Goal: Information Seeking & Learning: Learn about a topic

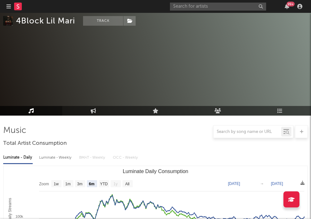
select select "6m"
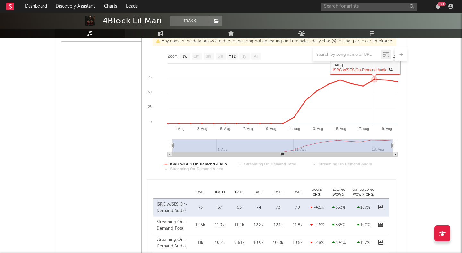
scroll to position [380, 0]
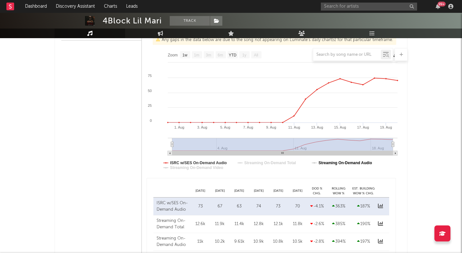
click at [311, 161] on text "Streaming On-Demand Audio" at bounding box center [345, 163] width 54 height 4
select select "1w"
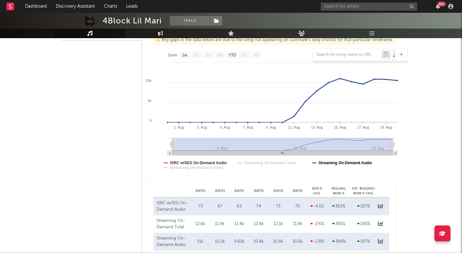
click at [311, 161] on text "Streaming On-Demand Audio" at bounding box center [345, 163] width 54 height 4
select select "1w"
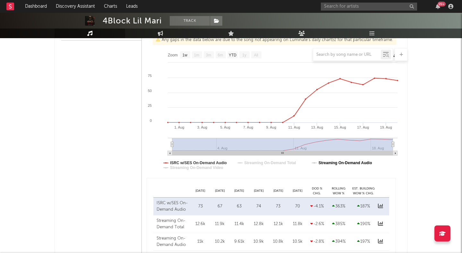
click at [311, 161] on text "Streaming On-Demand Audio" at bounding box center [345, 163] width 54 height 4
select select "1w"
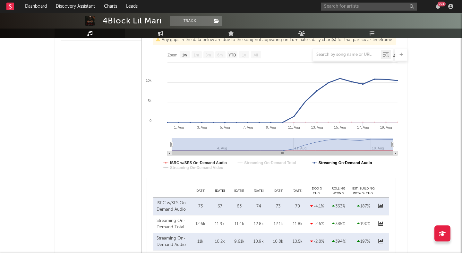
click at [311, 161] on text "Streaming On-Demand Audio" at bounding box center [345, 163] width 54 height 4
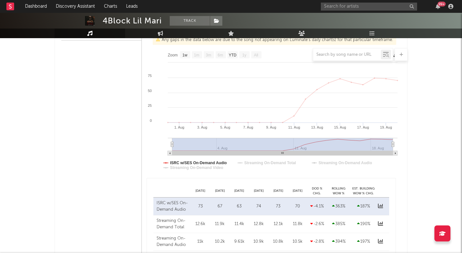
select select "1w"
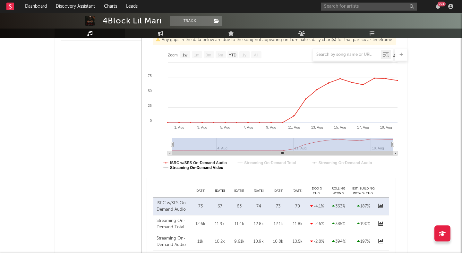
click at [223, 168] on text "Streaming On-Demand Video" at bounding box center [196, 167] width 53 height 4
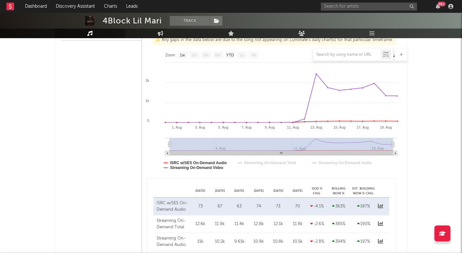
select select "1w"
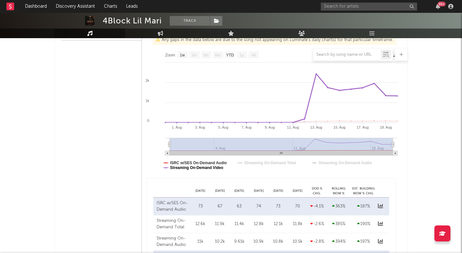
click at [218, 167] on text "Streaming On-Demand Video" at bounding box center [196, 167] width 53 height 4
select select "1w"
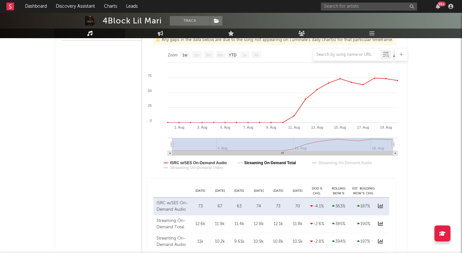
click at [269, 163] on text "Streaming On-Demand Total" at bounding box center [270, 163] width 52 height 4
select select "1w"
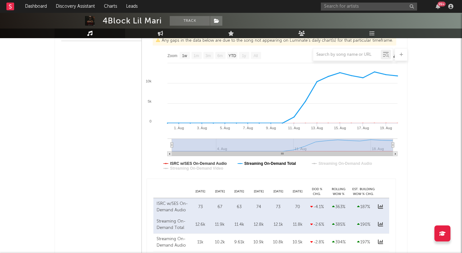
scroll to position [370, 0]
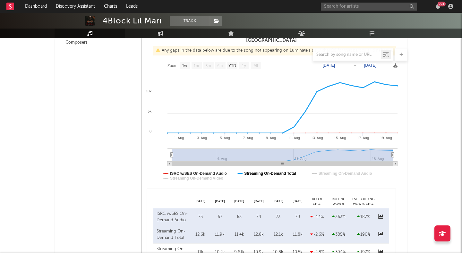
click at [264, 175] on text "Streaming On-Demand Total" at bounding box center [270, 173] width 52 height 4
select select "1w"
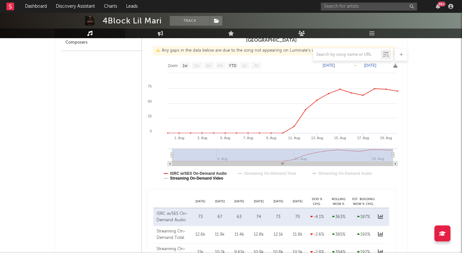
click at [222, 178] on text "Streaming On-Demand Video" at bounding box center [196, 178] width 53 height 4
select select "1w"
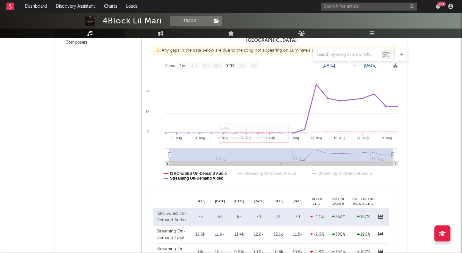
click at [217, 178] on text "Streaming On-Demand Video" at bounding box center [196, 178] width 53 height 4
select select "1w"
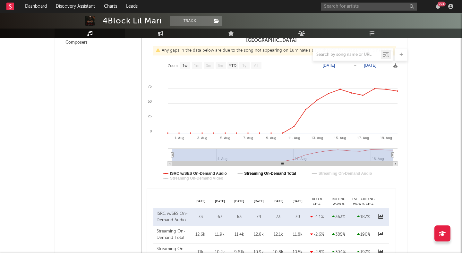
click at [264, 172] on text "Streaming On-Demand Total" at bounding box center [270, 173] width 52 height 4
select select "1w"
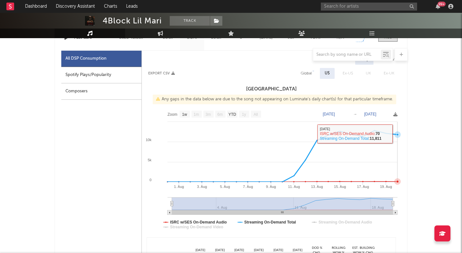
scroll to position [310, 0]
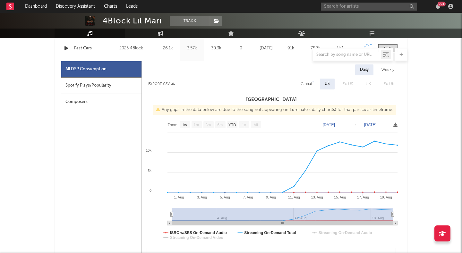
click at [311, 69] on div "Weekly" at bounding box center [387, 69] width 22 height 11
select select "1w"
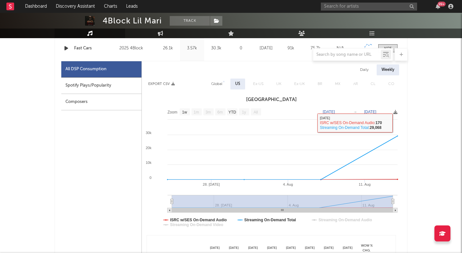
click at [311, 72] on div "Daily" at bounding box center [364, 69] width 18 height 11
select select "1w"
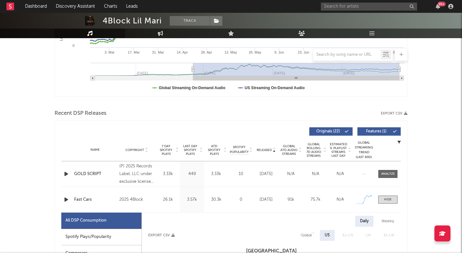
scroll to position [158, 0]
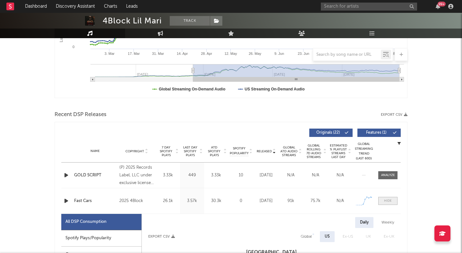
click at [311, 199] on div at bounding box center [388, 200] width 8 height 5
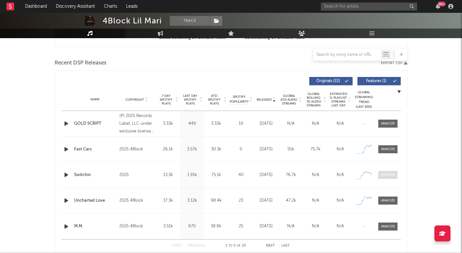
scroll to position [210, 0]
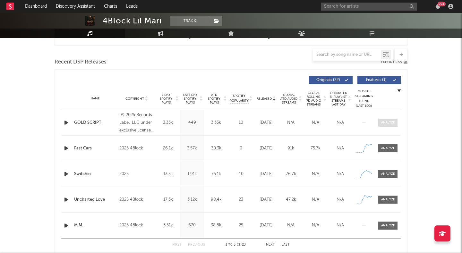
click at [311, 123] on div at bounding box center [388, 122] width 14 height 5
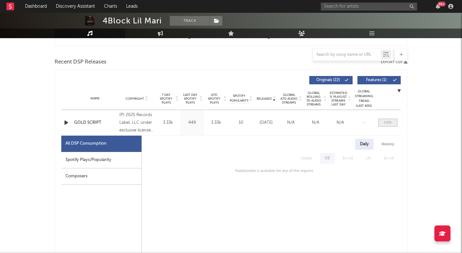
click at [311, 123] on div at bounding box center [388, 122] width 8 height 5
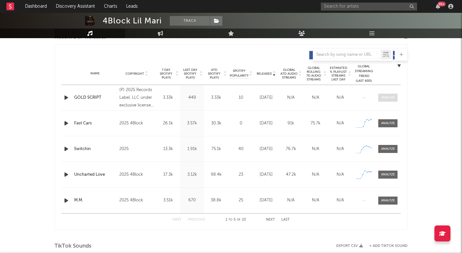
scroll to position [245, 0]
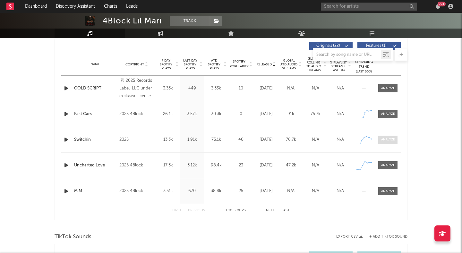
click at [311, 136] on span at bounding box center [387, 140] width 19 height 8
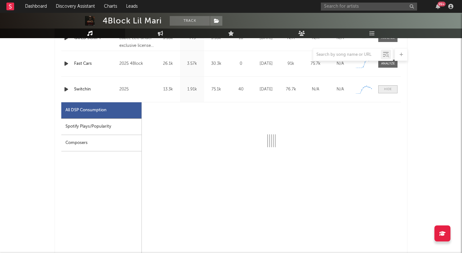
select select "1w"
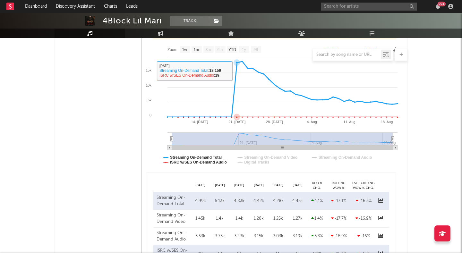
scroll to position [416, 0]
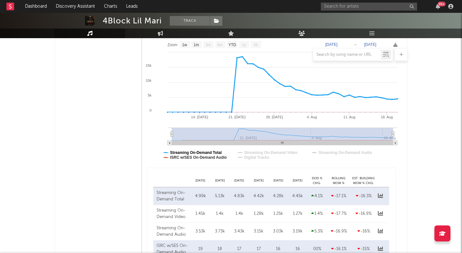
click at [220, 151] on text "Streaming On-Demand Total" at bounding box center [196, 152] width 52 height 4
select select "1w"
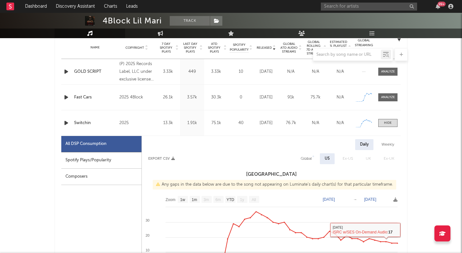
scroll to position [259, 0]
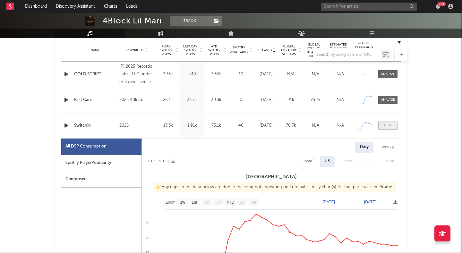
click at [311, 127] on div at bounding box center [388, 125] width 8 height 5
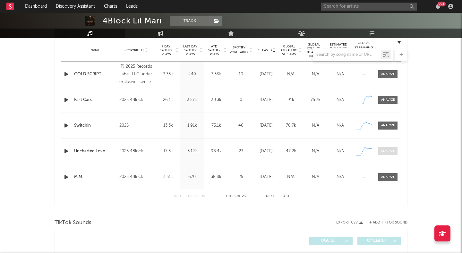
click at [311, 149] on div at bounding box center [388, 151] width 14 height 5
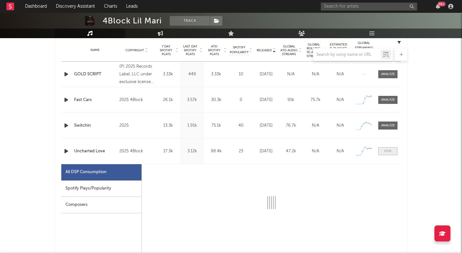
select select "1w"
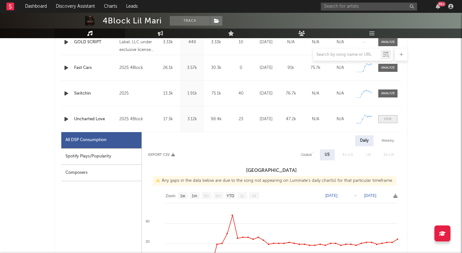
scroll to position [310, 0]
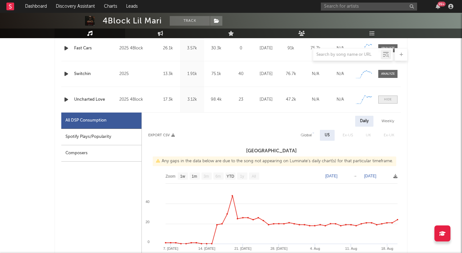
click at [311, 103] on span at bounding box center [387, 100] width 19 height 8
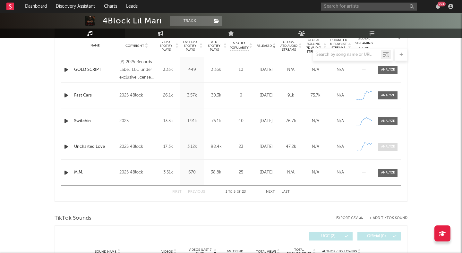
scroll to position [252, 0]
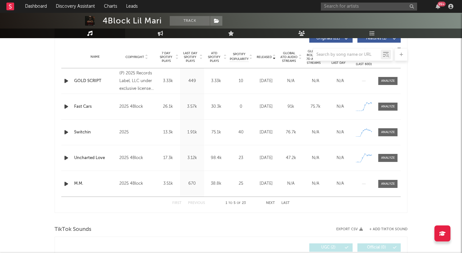
click at [311, 102] on div "Name Fast Cars Copyright 2025 4Block Label 4Block Album Names Fast Cars Compose…" at bounding box center [230, 106] width 339 height 25
click at [311, 105] on div at bounding box center [388, 106] width 14 height 5
select select "1w"
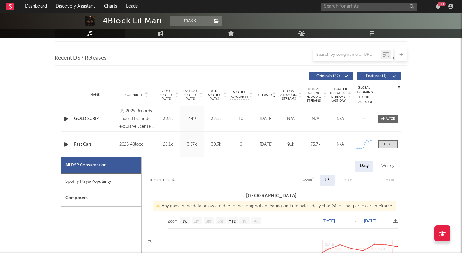
scroll to position [211, 0]
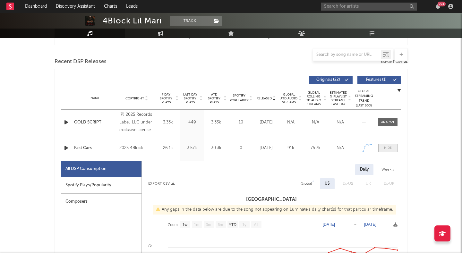
click at [311, 149] on div at bounding box center [388, 148] width 8 height 5
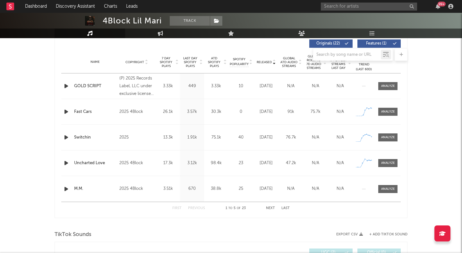
scroll to position [246, 0]
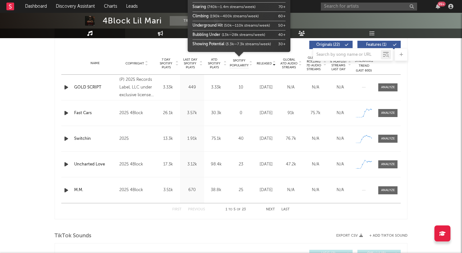
click at [241, 66] on span "Spotify Popularity" at bounding box center [239, 63] width 19 height 10
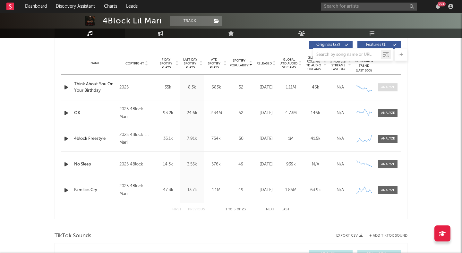
click at [311, 87] on div at bounding box center [388, 87] width 14 height 5
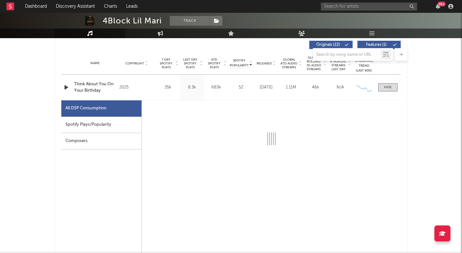
select select "1w"
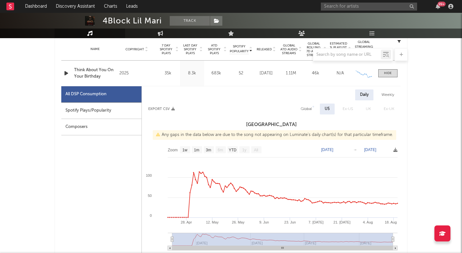
scroll to position [276, 0]
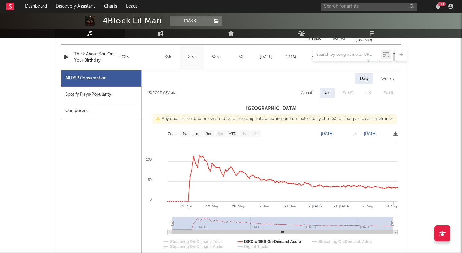
click at [311, 76] on div "Weekly" at bounding box center [387, 78] width 22 height 11
select select "1w"
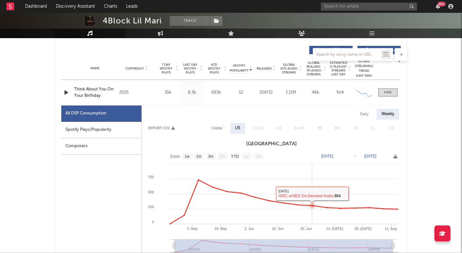
scroll to position [222, 0]
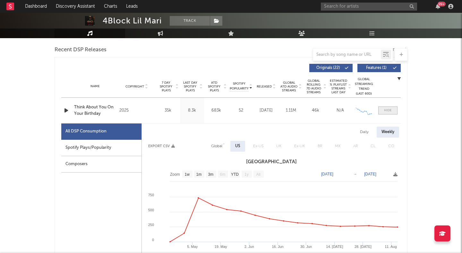
click at [311, 111] on div at bounding box center [388, 110] width 8 height 5
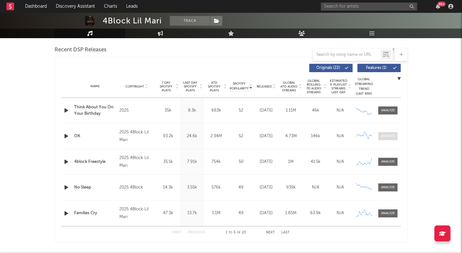
click at [311, 137] on div at bounding box center [388, 136] width 14 height 5
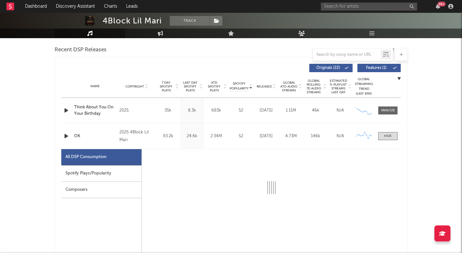
select select "6m"
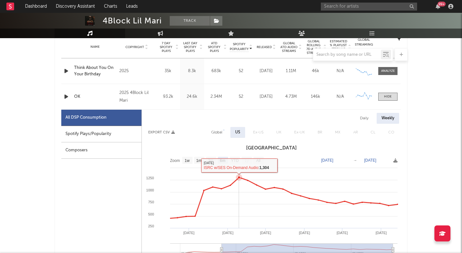
scroll to position [248, 0]
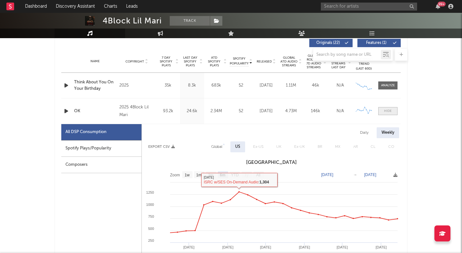
click at [311, 112] on div at bounding box center [388, 111] width 8 height 5
